Goal: Task Accomplishment & Management: Manage account settings

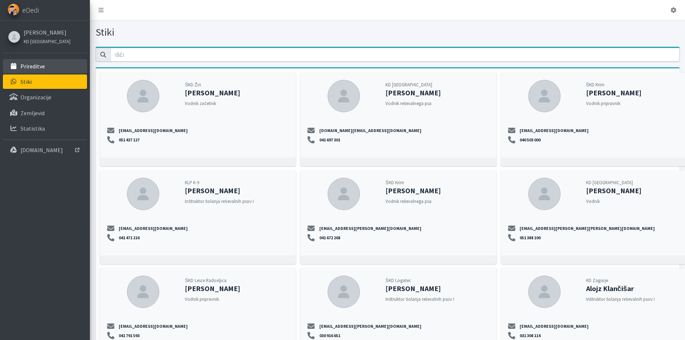
click at [62, 72] on link "Prireditve" at bounding box center [45, 66] width 84 height 14
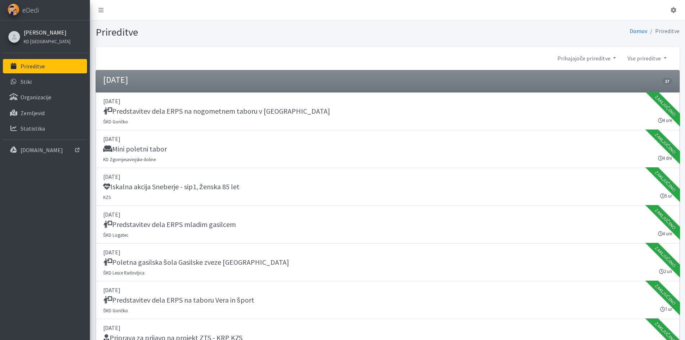
click at [39, 35] on link "[PERSON_NAME]" at bounding box center [47, 32] width 47 height 9
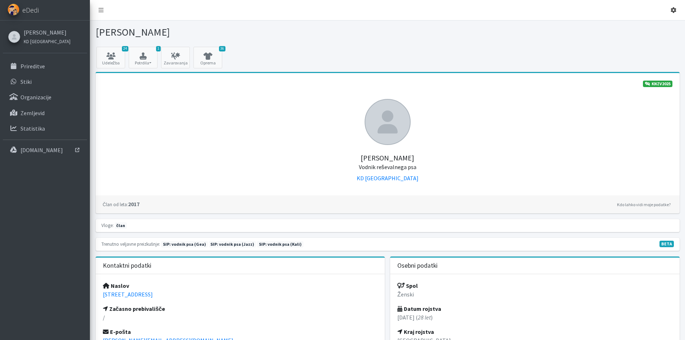
click at [668, 8] on link at bounding box center [672, 10] width 17 height 14
click at [652, 32] on link "Odjavi se" at bounding box center [653, 26] width 57 height 11
